Goal: Transaction & Acquisition: Purchase product/service

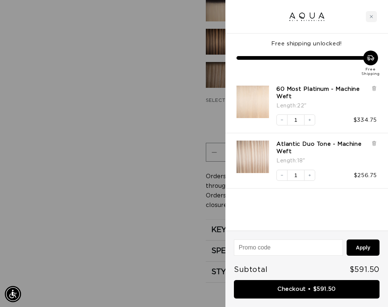
scroll to position [0, 335]
click at [375, 143] on icon at bounding box center [373, 144] width 3 height 4
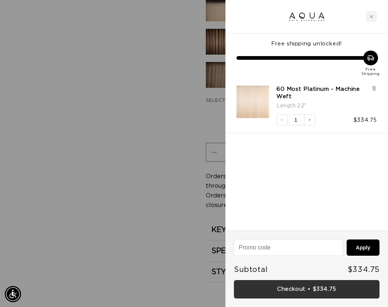
click at [296, 287] on link "Checkout • $334.75" at bounding box center [306, 289] width 145 height 19
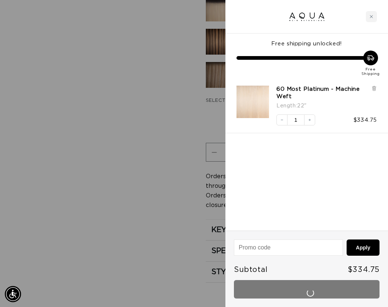
scroll to position [0, 670]
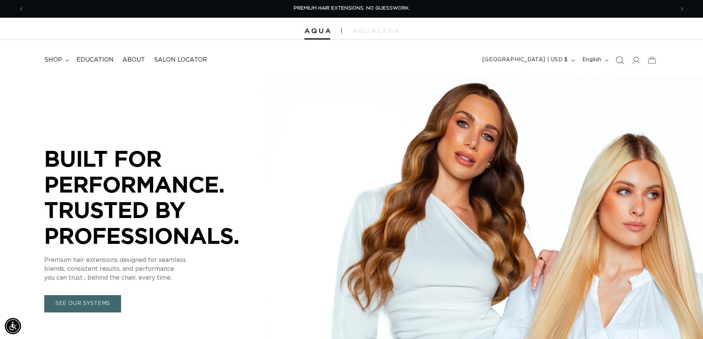
click at [622, 62] on icon "Search" at bounding box center [620, 60] width 8 height 8
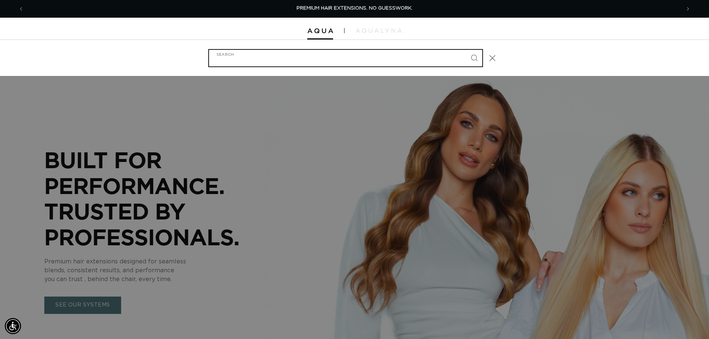
click at [410, 55] on input "Search" at bounding box center [345, 58] width 273 height 17
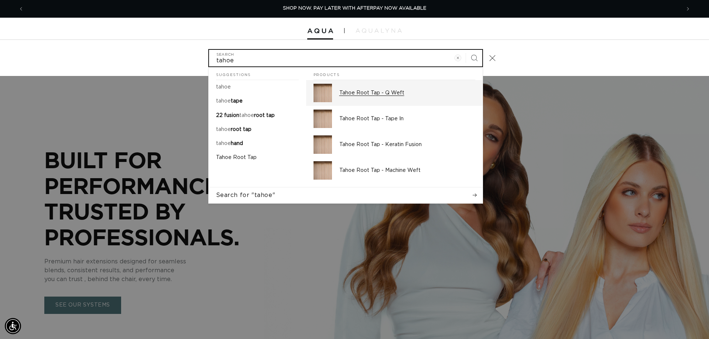
type input "tahoe"
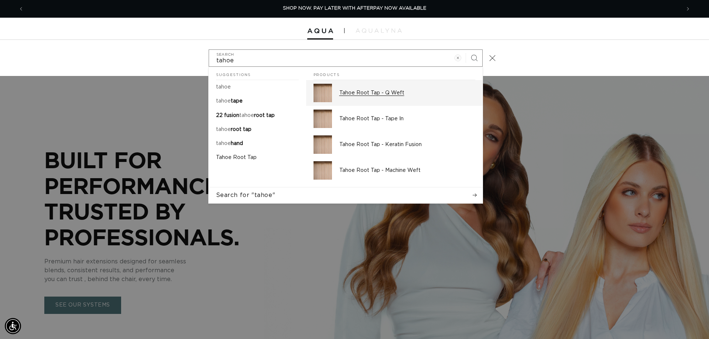
click at [385, 96] on p "Tahoe Root Tap - Q Weft" at bounding box center [407, 93] width 136 height 7
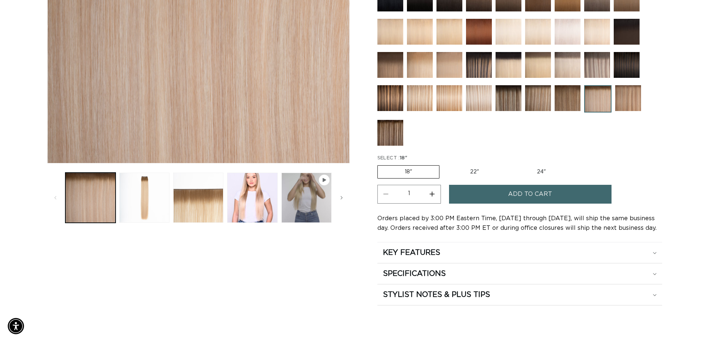
scroll to position [295, 0]
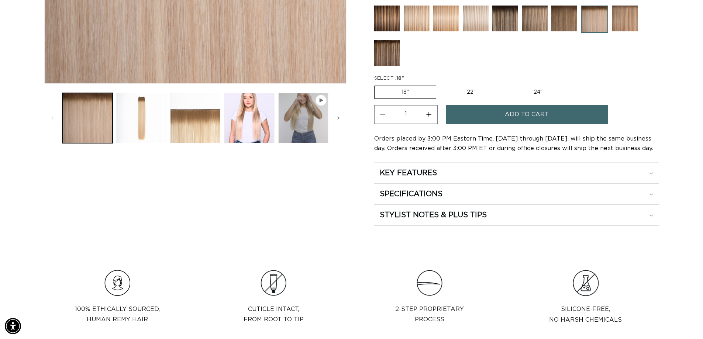
click at [429, 116] on button "Increase quantity for Tahoe Root Tap - Q Weft" at bounding box center [429, 114] width 17 height 19
type input "2"
click at [488, 121] on button "Add to cart" at bounding box center [527, 114] width 162 height 19
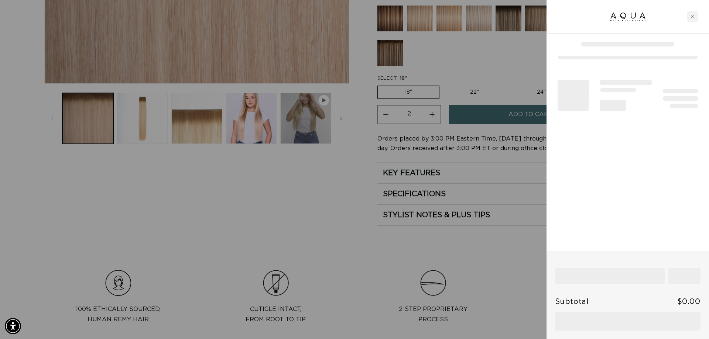
scroll to position [0, 656]
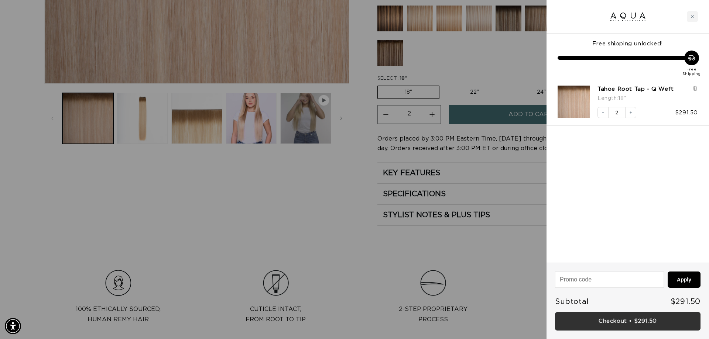
click at [609, 319] on link "Checkout • $291.50" at bounding box center [627, 321] width 145 height 19
